Goal: Information Seeking & Learning: Learn about a topic

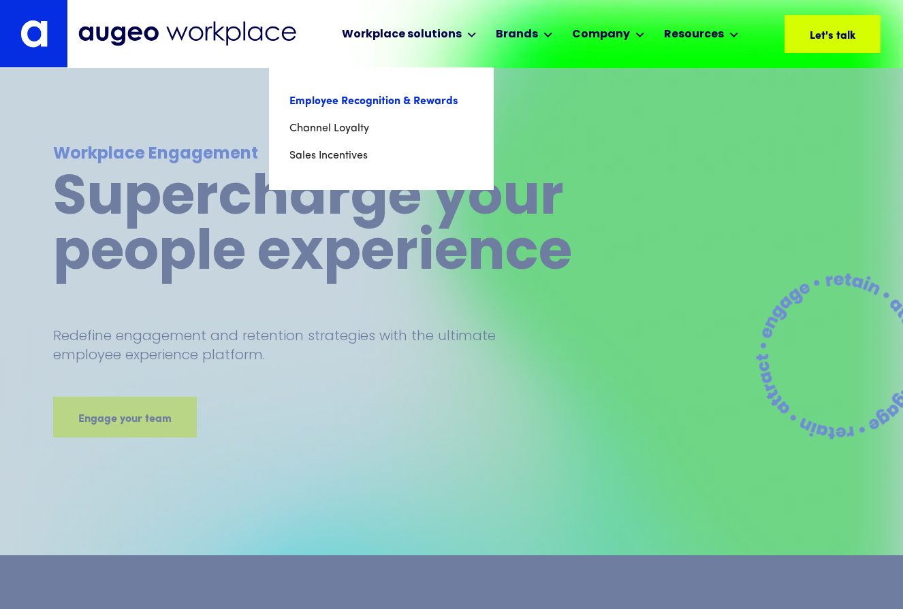
click at [387, 111] on link "Employee Recognition & Rewards" at bounding box center [381, 101] width 184 height 27
